Goal: Task Accomplishment & Management: Manage account settings

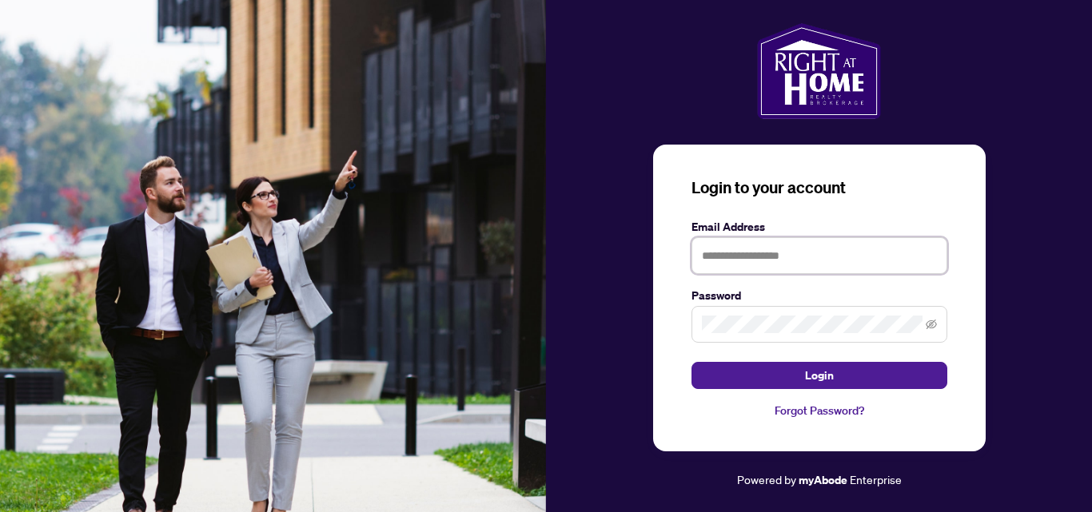
click at [731, 254] on input "text" at bounding box center [819, 255] width 256 height 37
type input "**********"
click at [930, 325] on icon "eye-invisible" at bounding box center [930, 324] width 11 height 11
click at [930, 325] on icon "eye" at bounding box center [930, 324] width 11 height 11
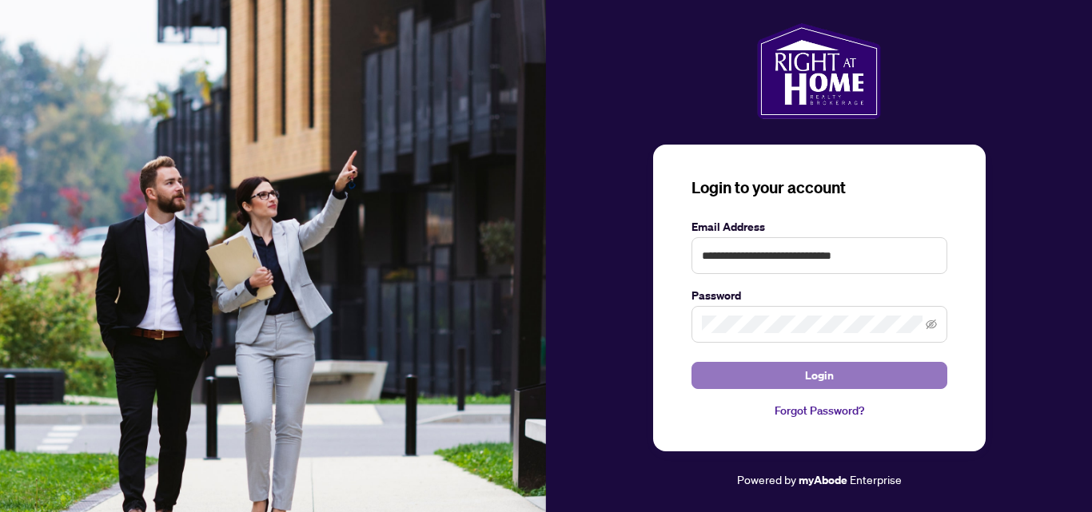
click at [814, 376] on span "Login" at bounding box center [819, 376] width 29 height 26
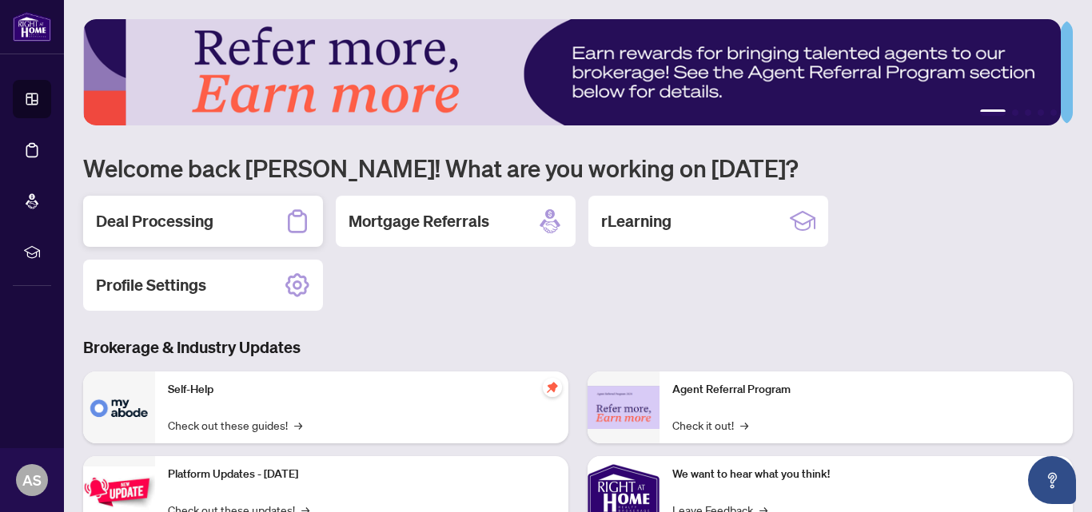
click at [171, 218] on h2 "Deal Processing" at bounding box center [154, 221] width 117 height 22
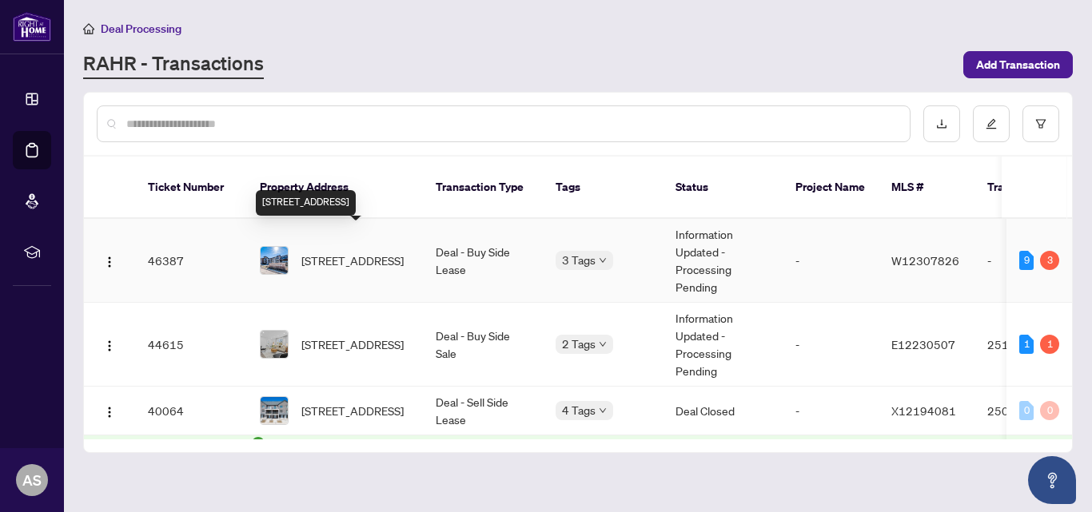
click at [357, 252] on span "[STREET_ADDRESS]" at bounding box center [352, 261] width 102 height 18
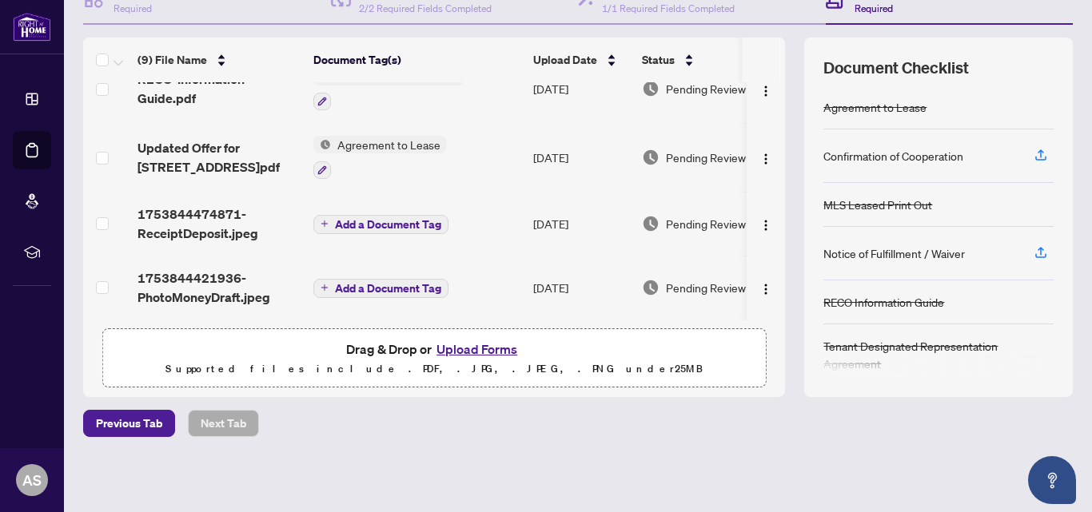
scroll to position [181, 0]
click at [463, 348] on button "Upload Forms" at bounding box center [476, 350] width 90 height 21
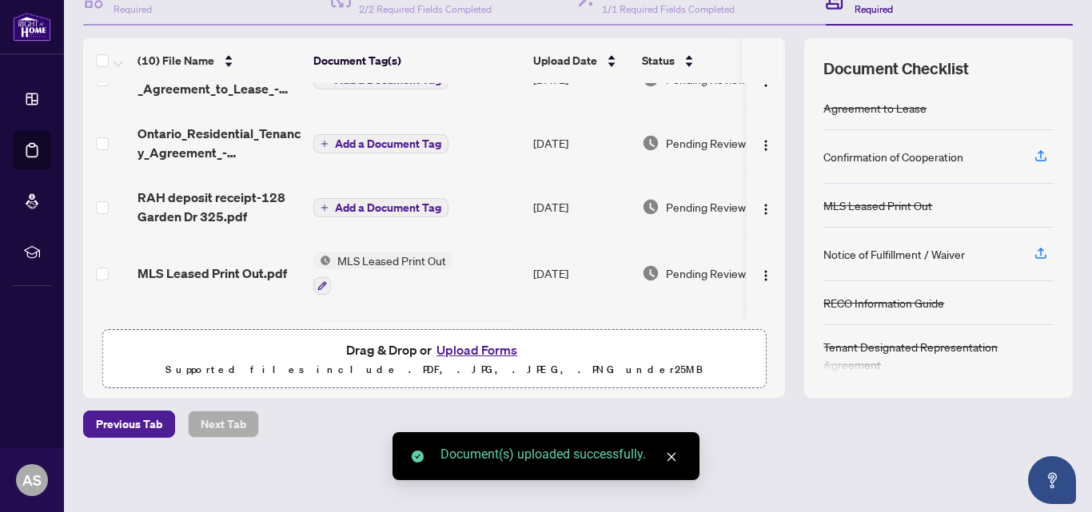
scroll to position [0, 0]
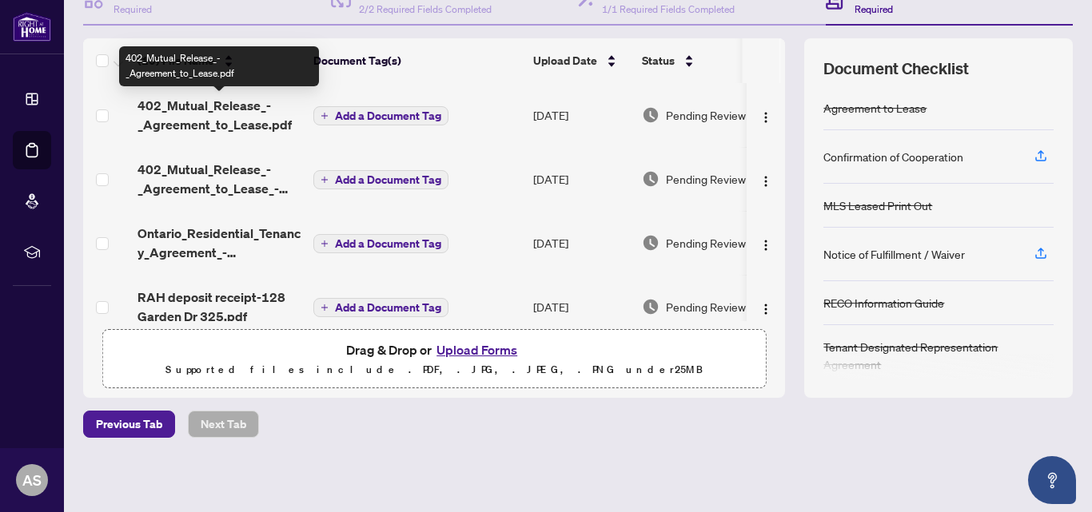
click at [212, 113] on span "402_Mutual_Release_-_Agreement_to_Lease.pdf" at bounding box center [218, 115] width 163 height 38
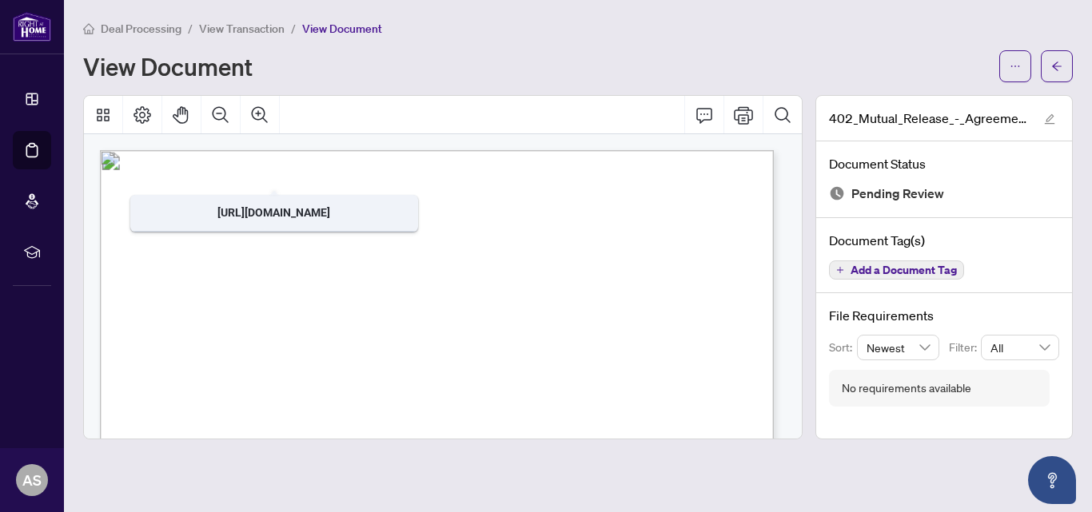
click at [229, 34] on span "View Transaction" at bounding box center [241, 29] width 85 height 14
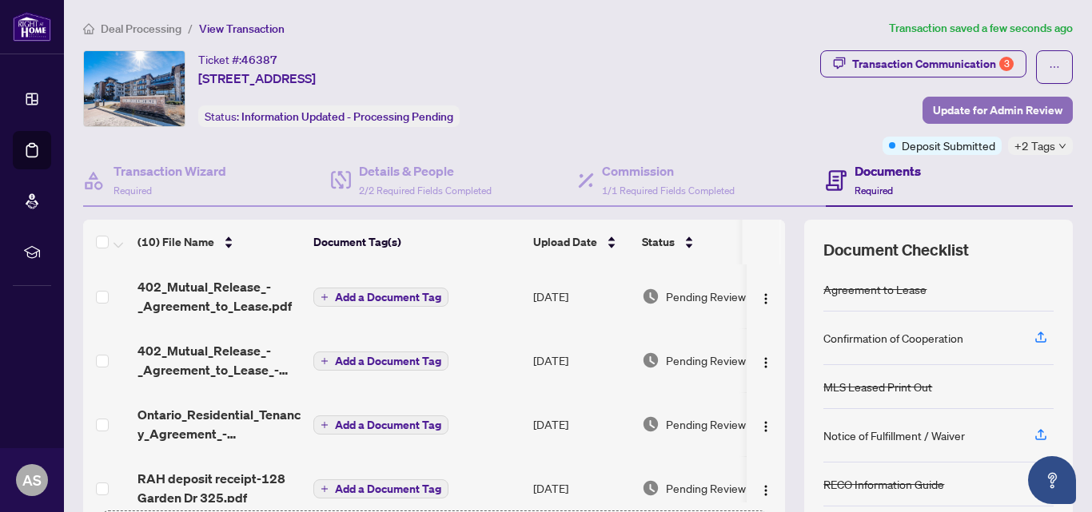
click at [964, 101] on span "Update for Admin Review" at bounding box center [997, 110] width 129 height 26
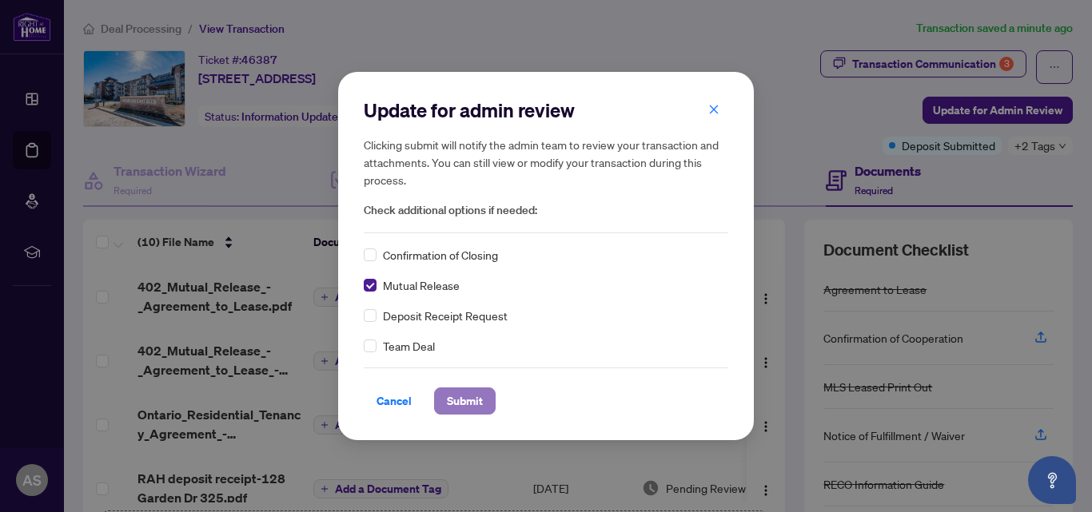
click at [447, 396] on span "Submit" at bounding box center [465, 401] width 36 height 26
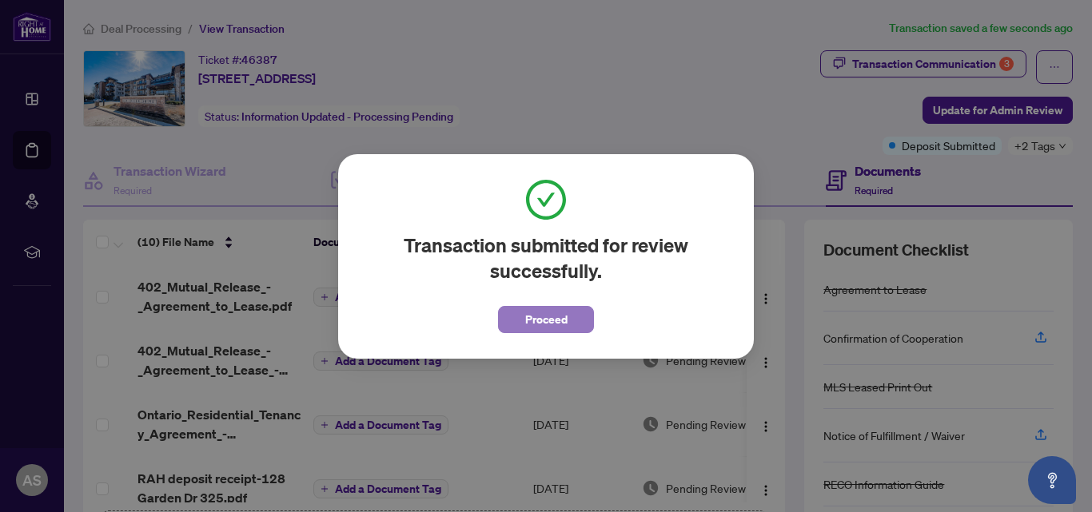
click at [515, 320] on button "Proceed" at bounding box center [546, 319] width 96 height 27
